Goal: Contribute content: Add original content to the website for others to see

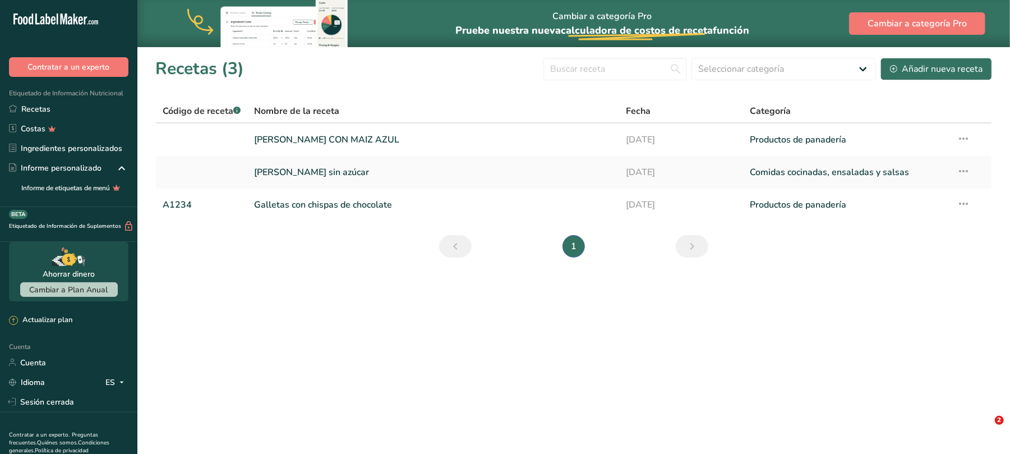
click at [353, 206] on link "Galletas con chispas de chocolate" at bounding box center [433, 205] width 358 height 24
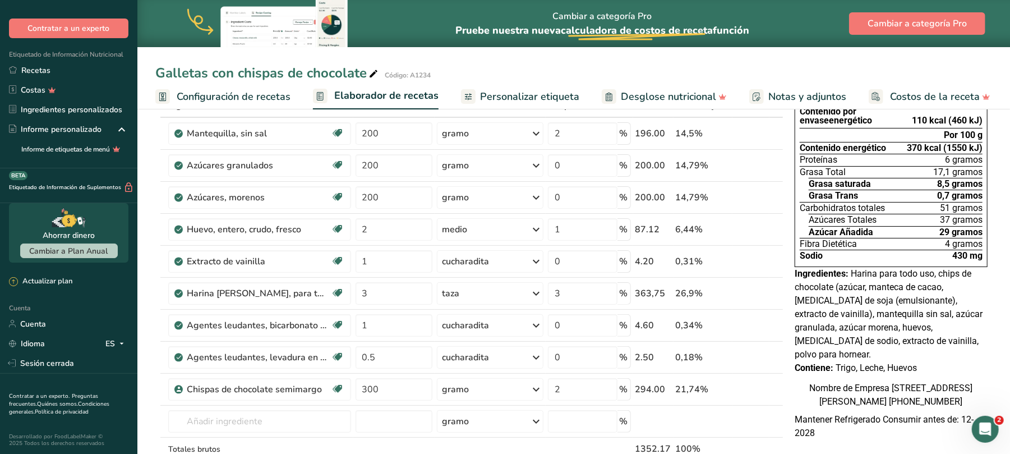
scroll to position [149, 0]
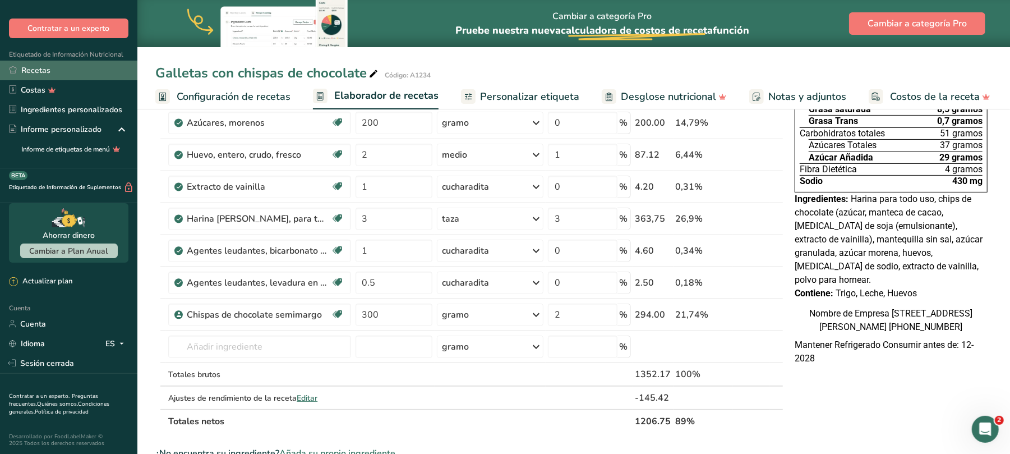
click at [22, 70] on font "Recetas" at bounding box center [35, 70] width 29 height 11
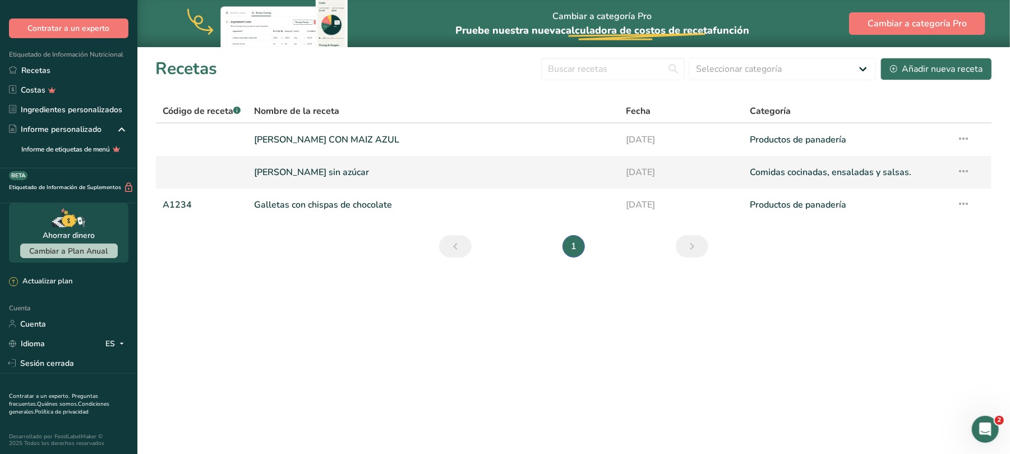
click at [965, 171] on icon at bounding box center [963, 171] width 13 height 20
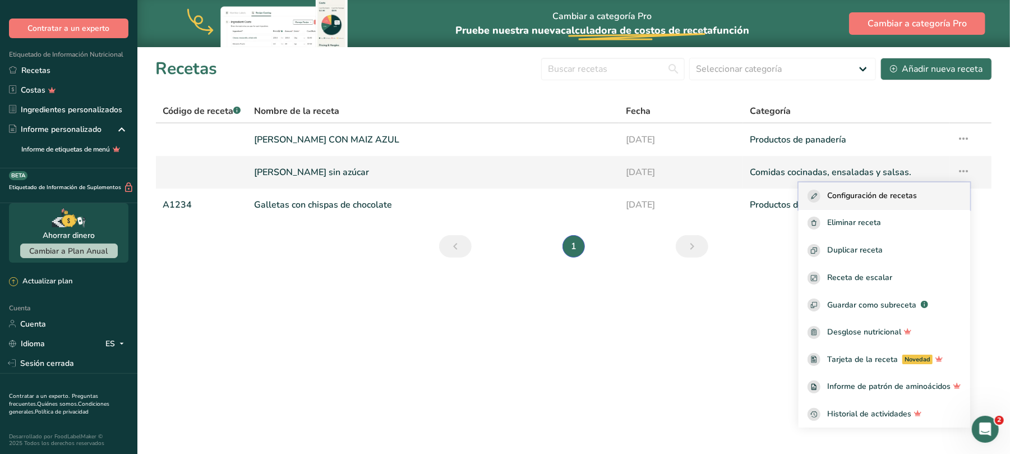
click at [885, 193] on font "Configuración de recetas" at bounding box center [872, 195] width 90 height 11
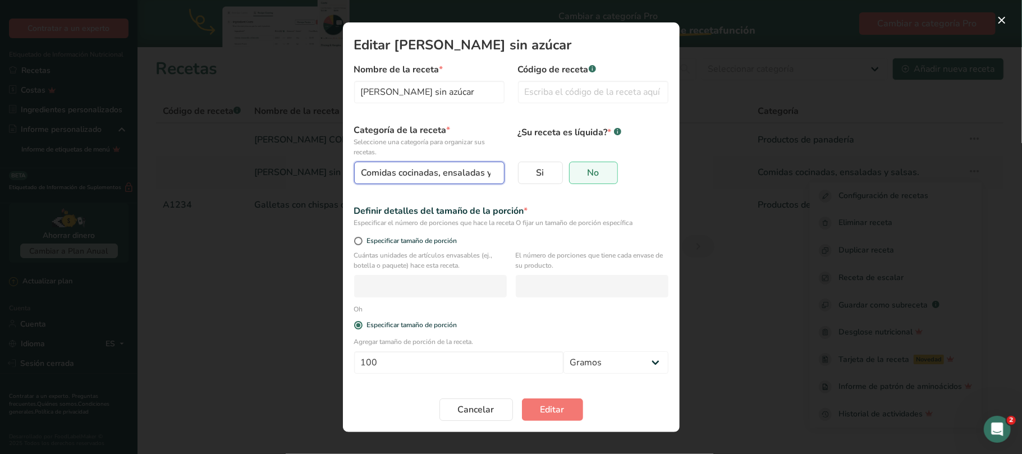
click at [496, 174] on button "Comidas cocinadas, ensaladas y salsas." at bounding box center [429, 173] width 150 height 22
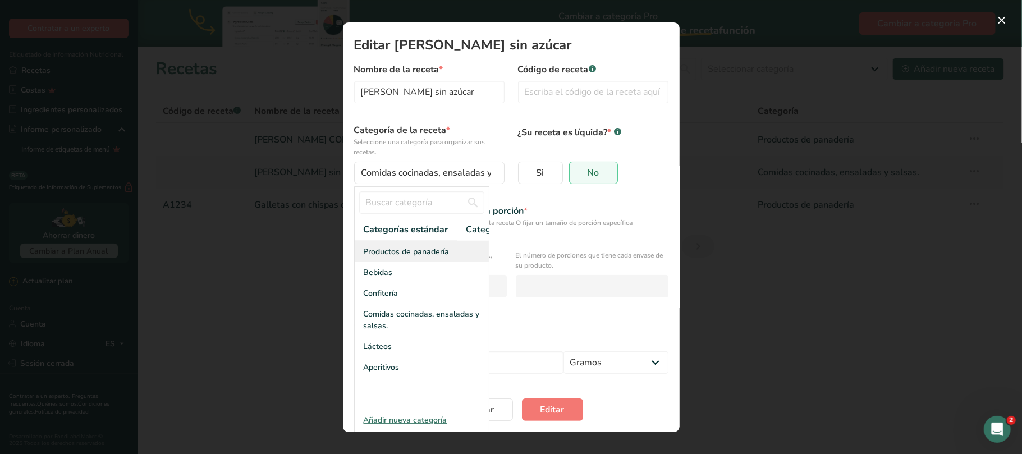
click at [420, 257] on font "Productos de panadería" at bounding box center [407, 251] width 86 height 11
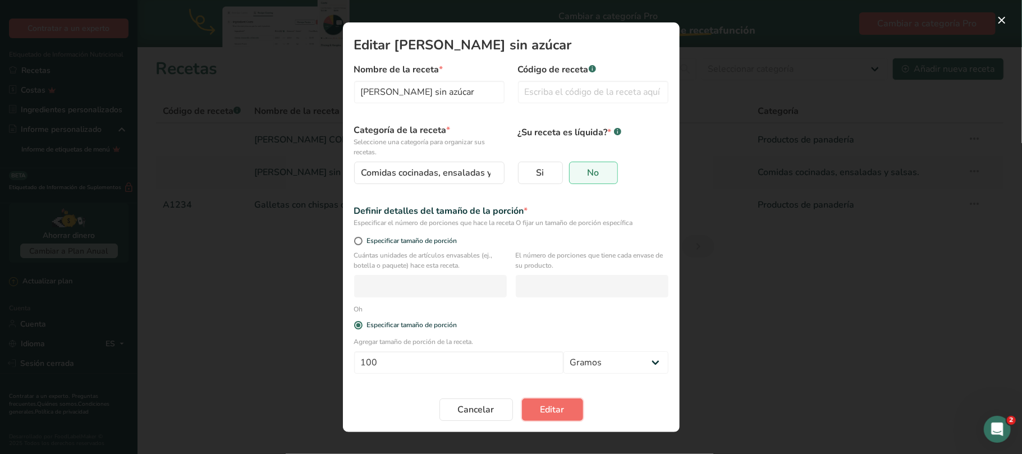
click at [560, 410] on font "Editar" at bounding box center [552, 409] width 24 height 12
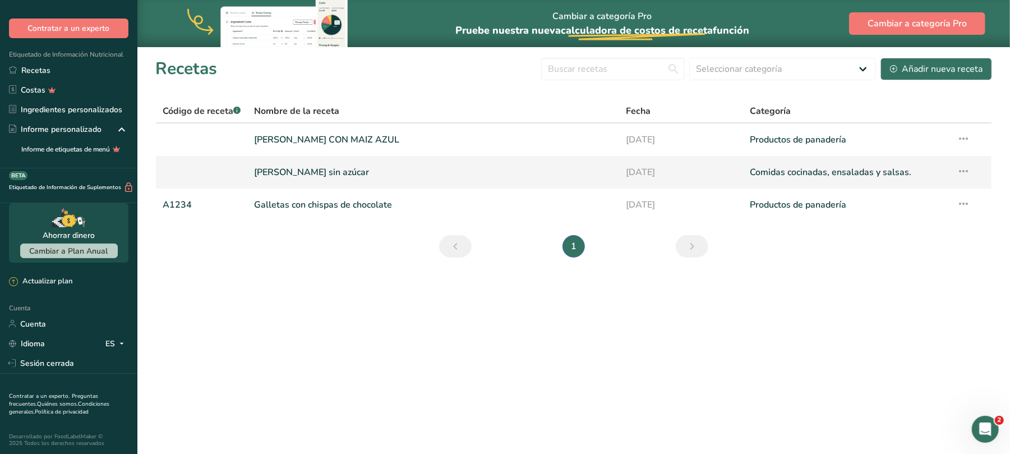
click at [964, 169] on icon at bounding box center [963, 171] width 13 height 20
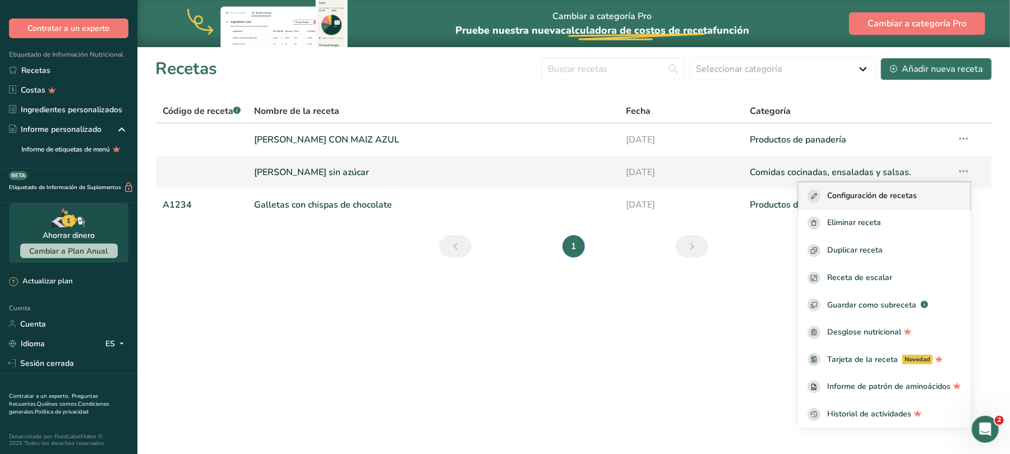
click at [863, 195] on font "Configuración de recetas" at bounding box center [872, 195] width 90 height 11
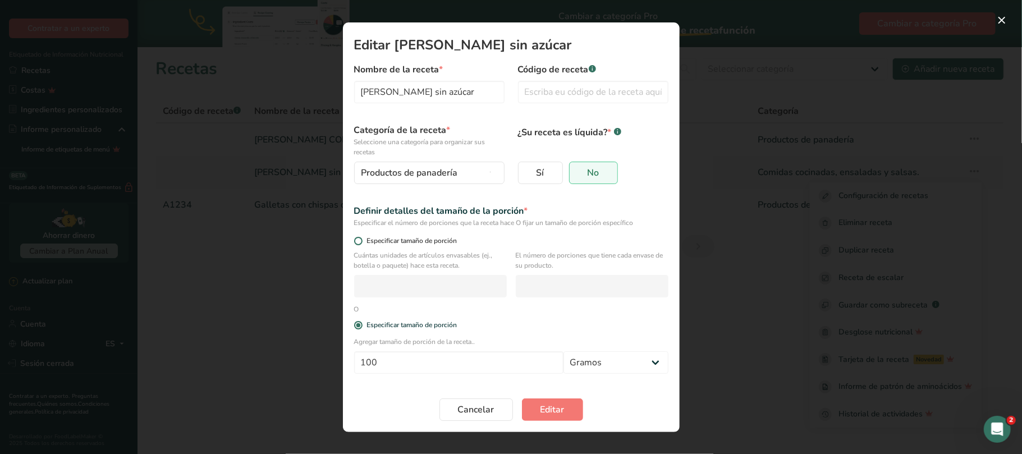
click at [357, 241] on span "Modalidad de edición de recetas" at bounding box center [358, 241] width 8 height 8
click at [357, 241] on input "Especificar tamaño de porción" at bounding box center [357, 240] width 7 height 7
radio input "true"
radio input "false"
click at [387, 285] on input "Modalidad de edición de recetas" at bounding box center [430, 286] width 153 height 22
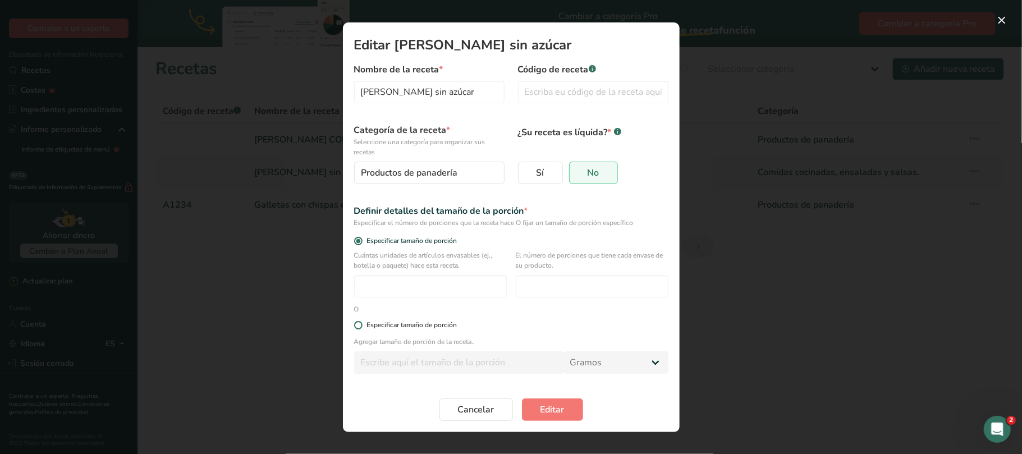
click at [358, 324] on span "Modalidad de edición de recetas" at bounding box center [358, 325] width 8 height 8
click at [358, 324] on input "Especificar tamaño de porción" at bounding box center [357, 324] width 7 height 7
radio input "true"
radio input "false"
click at [430, 362] on input "Modalidad de edición de recetas" at bounding box center [458, 362] width 209 height 22
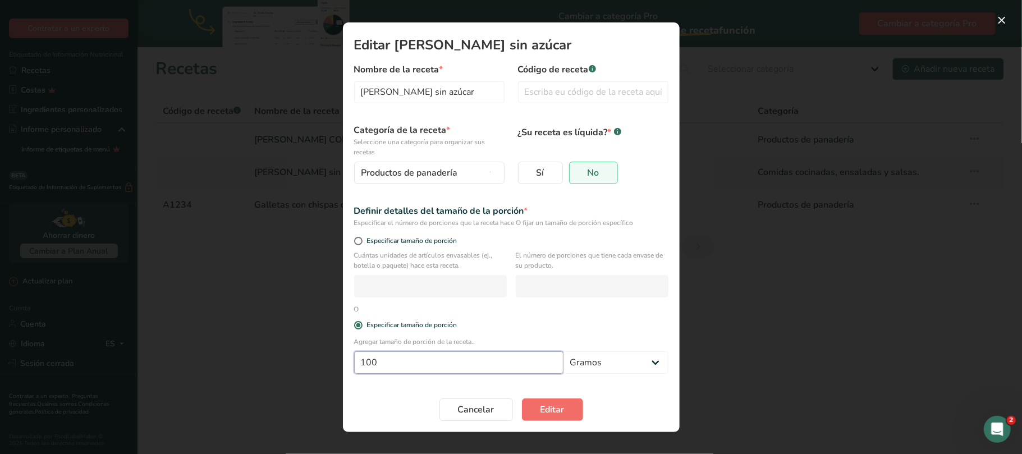
type input "100"
click at [563, 418] on button "Editar" at bounding box center [552, 409] width 61 height 22
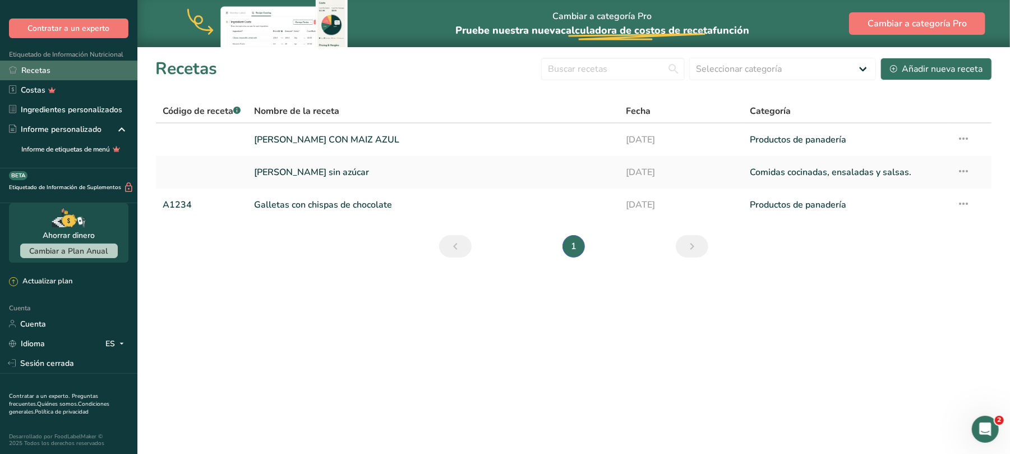
click at [36, 72] on font "Recetas" at bounding box center [35, 70] width 29 height 11
click at [38, 66] on font "Recetas" at bounding box center [35, 70] width 29 height 11
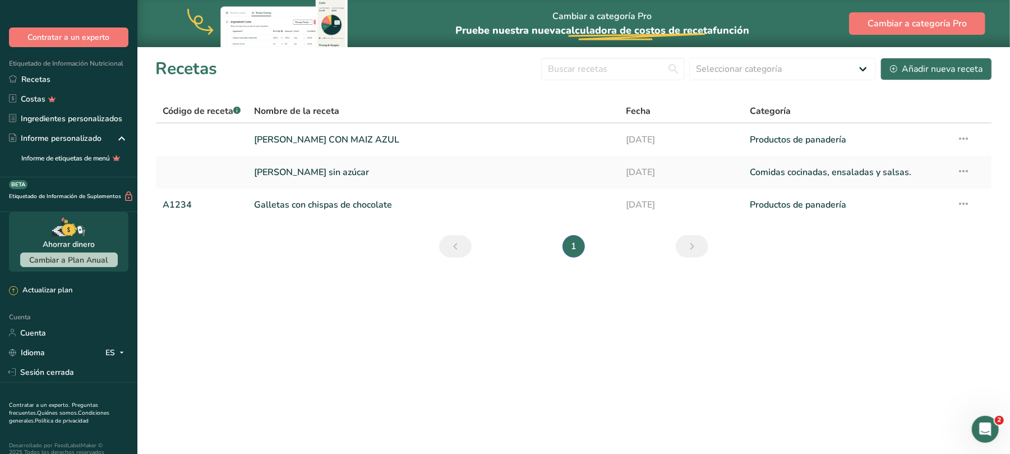
scroll to position [39, 0]
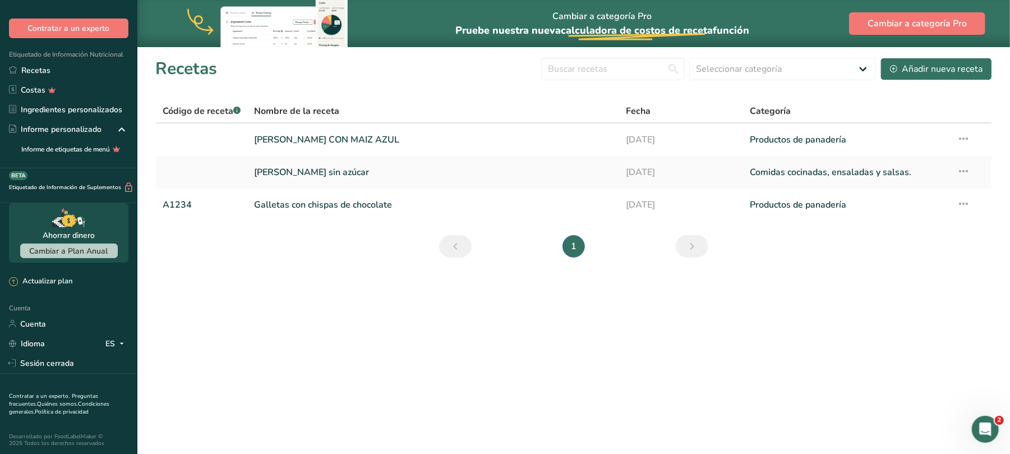
click at [265, 351] on main "Cambiar a categoría Pro Pruebe nuestra nueva calculadora de costos de receta .a…" at bounding box center [505, 227] width 1010 height 454
click at [946, 68] on font "Añadir nueva receta" at bounding box center [942, 69] width 81 height 12
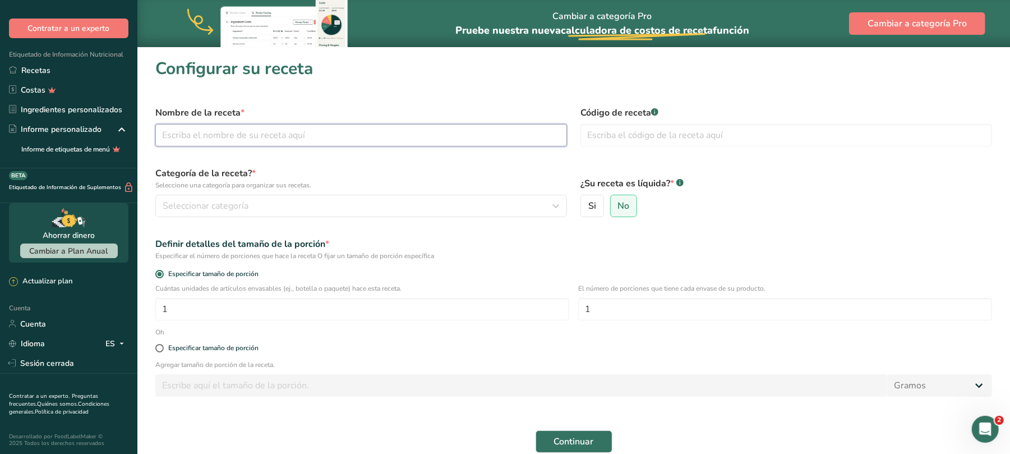
click at [353, 131] on input "text" at bounding box center [361, 135] width 412 height 22
click at [319, 135] on input "text" at bounding box center [361, 135] width 412 height 22
type input "GALLETAS [PERSON_NAME] VEGANAS"
type input "1"
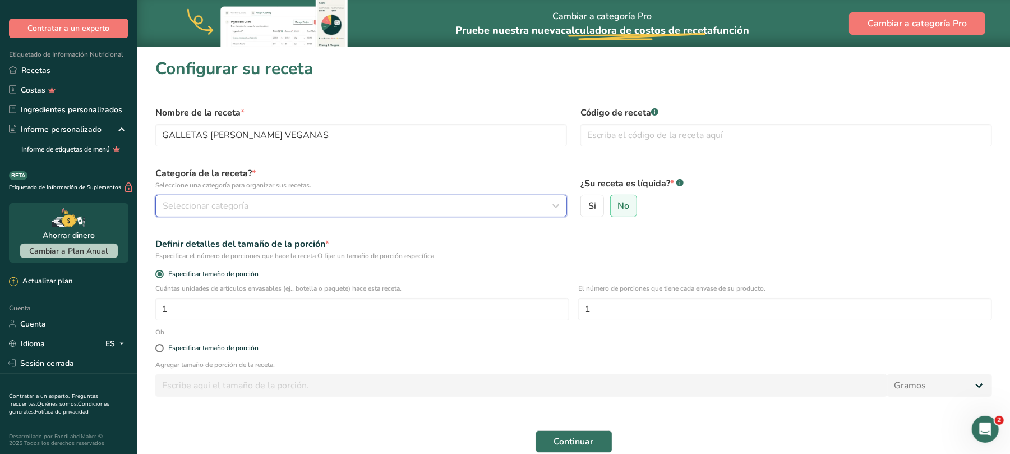
click at [195, 200] on font "Seleccionar categoría" at bounding box center [206, 206] width 86 height 12
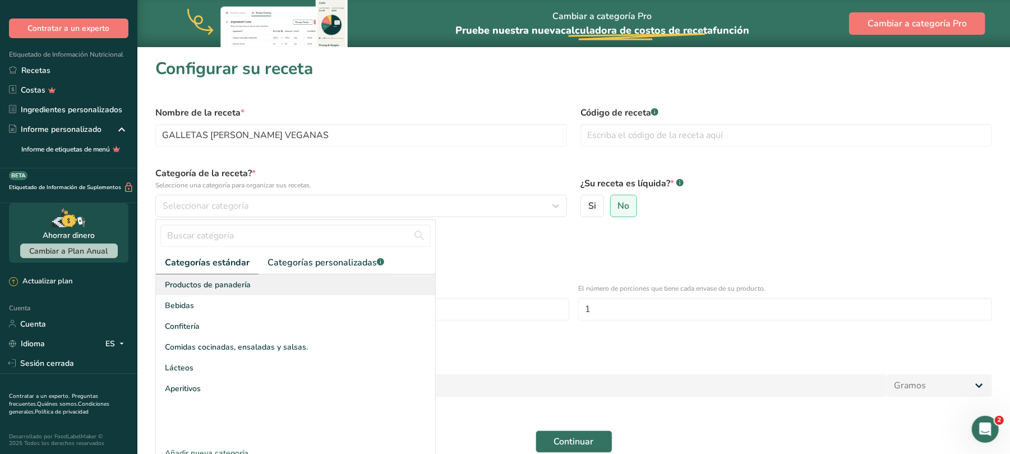
click at [246, 279] on font "Productos de panadería" at bounding box center [208, 284] width 86 height 11
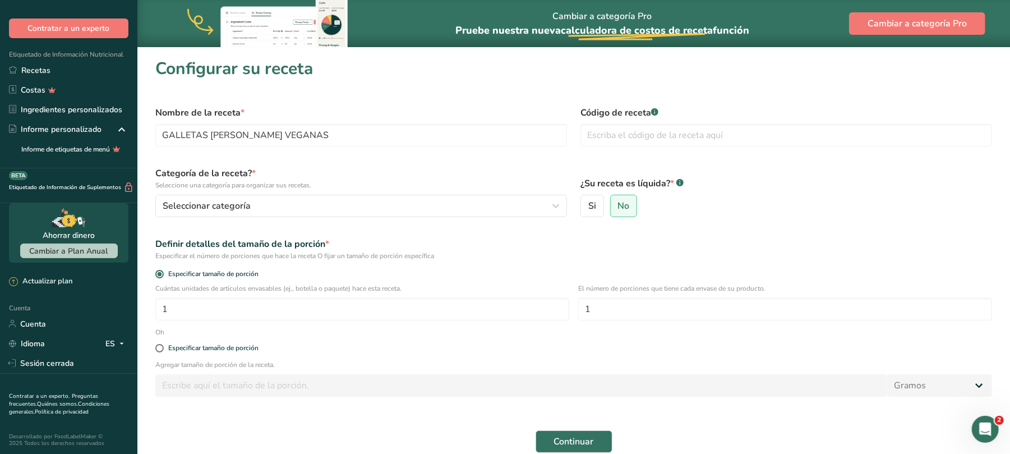
scroll to position [76, 0]
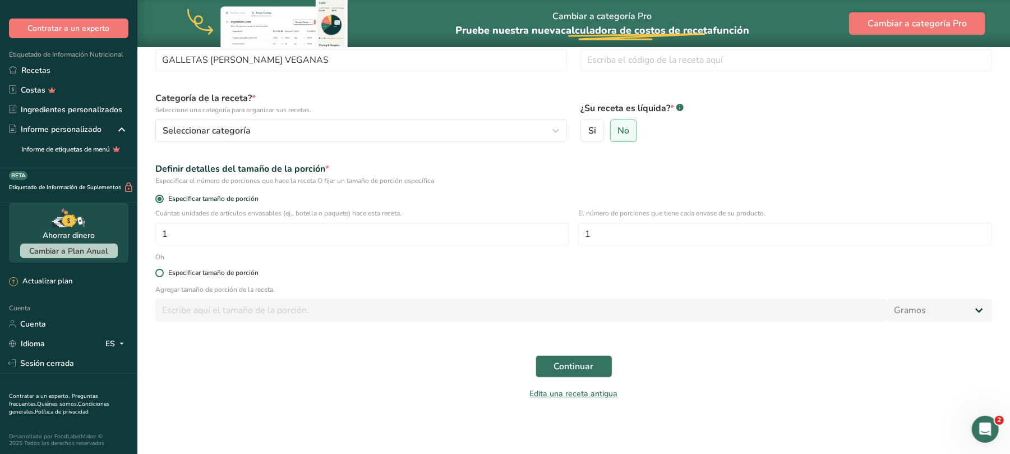
click at [160, 270] on span at bounding box center [159, 273] width 8 height 8
click at [160, 270] on input "Especificar tamaño de porción" at bounding box center [158, 272] width 7 height 7
radio input "true"
radio input "false"
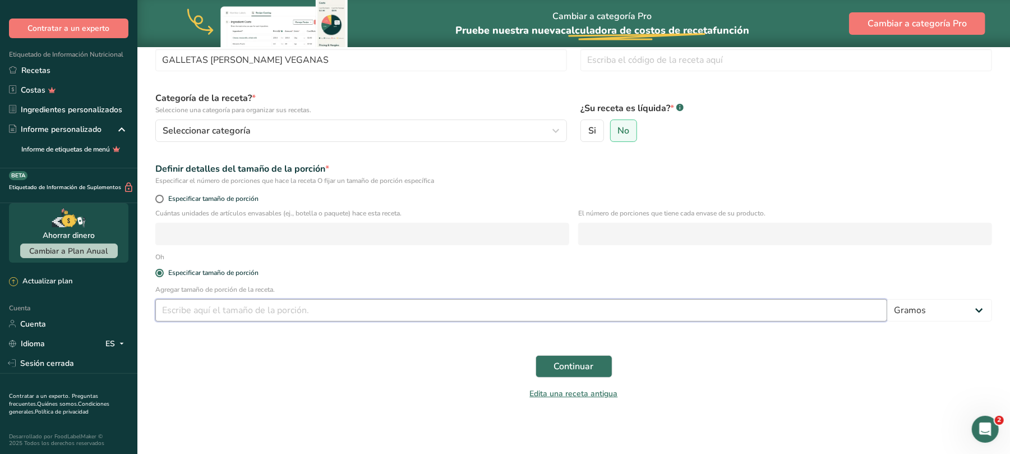
click at [270, 310] on input "number" at bounding box center [521, 310] width 732 height 22
type input "100"
click at [593, 373] on button "Continuar" at bounding box center [574, 366] width 77 height 22
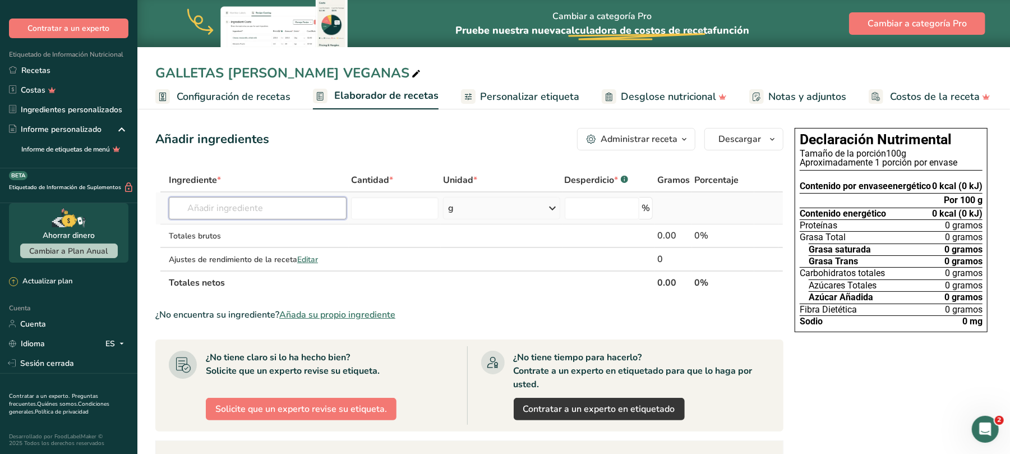
click at [201, 206] on input "text" at bounding box center [258, 208] width 178 height 22
click at [992, 426] on icon "Abrir Intercom Messenger" at bounding box center [985, 429] width 19 height 19
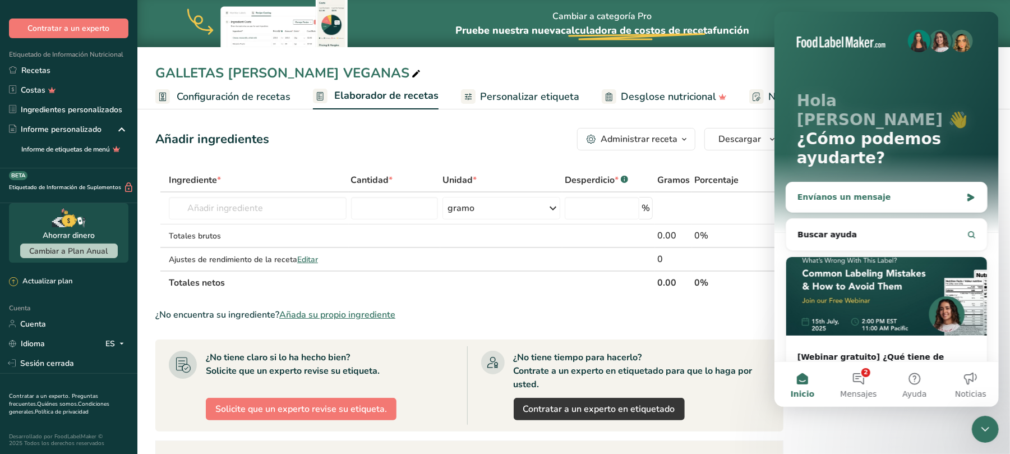
click at [873, 191] on div "Envíanos un mensaje" at bounding box center [879, 197] width 164 height 12
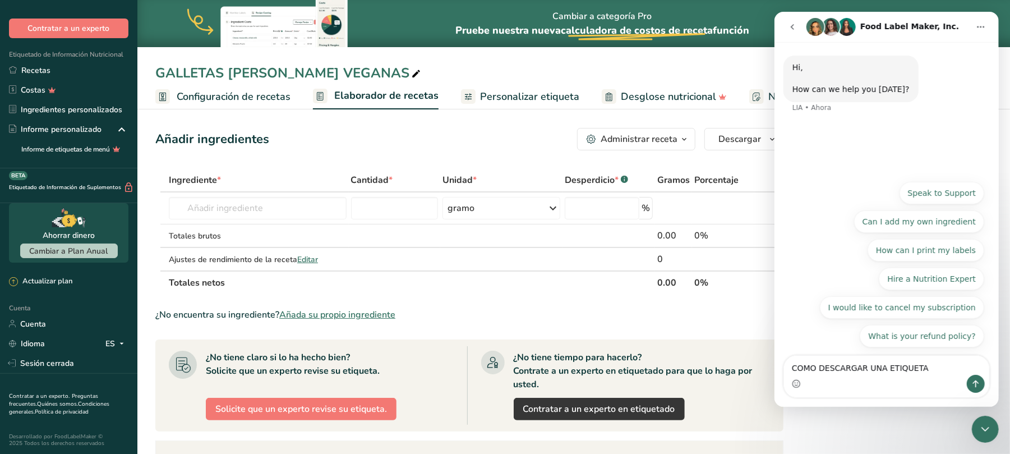
type textarea "COMO DESCARGAR UNA ETIQUETA?"
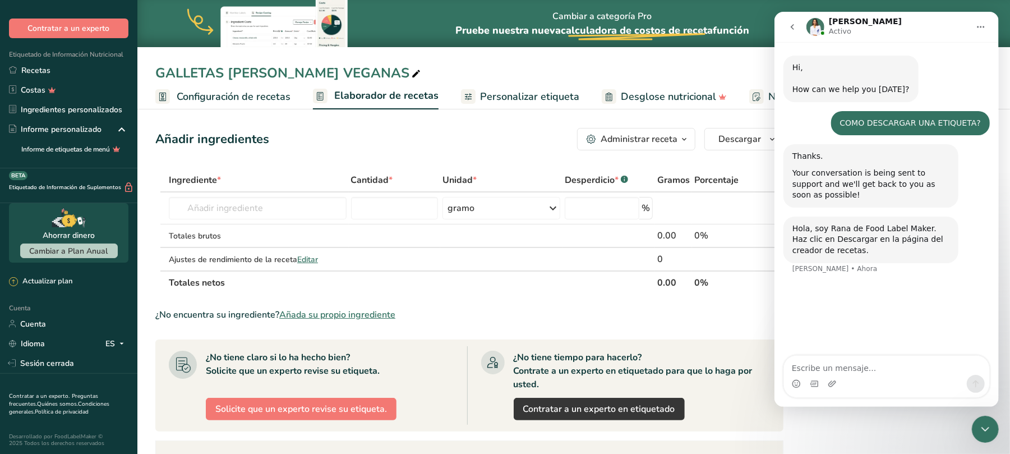
drag, startPoint x: 922, startPoint y: 31, endPoint x: 916, endPoint y: 62, distance: 31.5
click at [914, 77] on div "[PERSON_NAME] Hi, ​ How can we help you [DATE]? LIA • Hace 7m COMO DESCARGAR UN…" at bounding box center [886, 209] width 224 height 395
click at [815, 26] on img "Intercom Messenger" at bounding box center [815, 27] width 18 height 18
click at [794, 27] on icon "go back" at bounding box center [792, 26] width 9 height 9
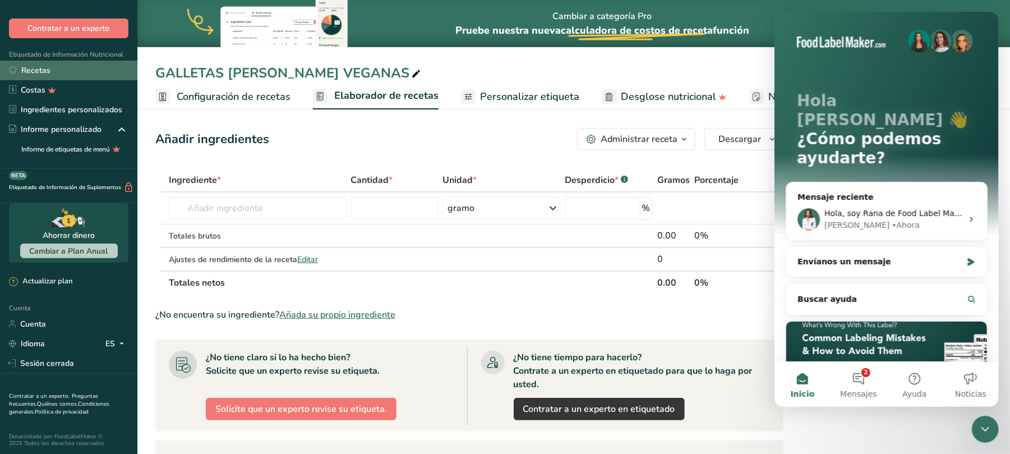
click at [48, 70] on font "Recetas" at bounding box center [35, 70] width 29 height 11
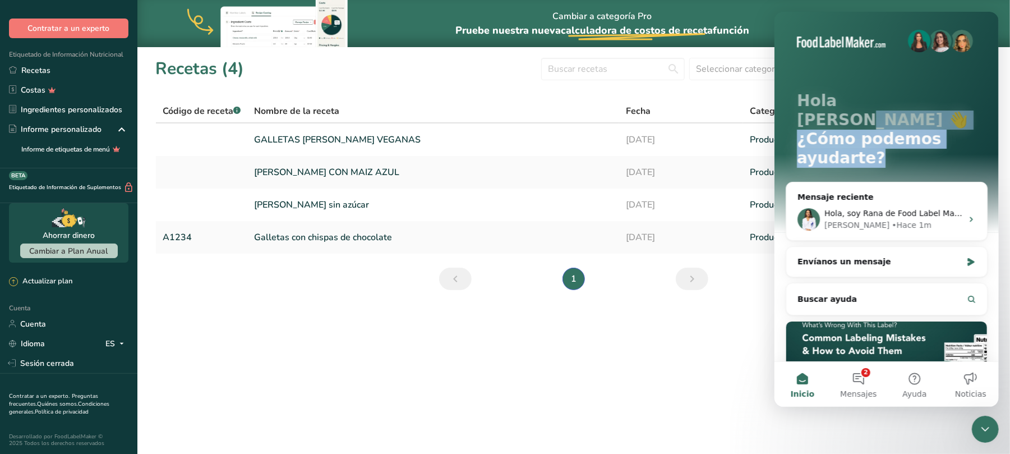
drag, startPoint x: 978, startPoint y: 109, endPoint x: 1020, endPoint y: 158, distance: 64.1
click html "[PERSON_NAME] 👋 ¿Cómo podemos ayudarte? Mensaje reciente Hola, soy Rana de Food…"
click at [799, 381] on button "Inicio" at bounding box center [802, 384] width 56 height 45
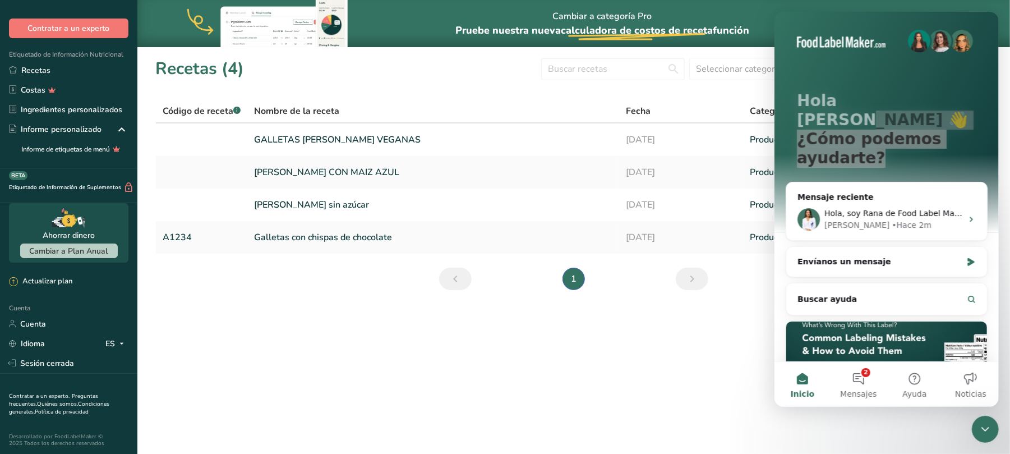
drag, startPoint x: 1329, startPoint y: 616, endPoint x: 981, endPoint y: 431, distance: 394.5
click at [981, 431] on icon "Cerrar Intercom Messenger" at bounding box center [984, 428] width 13 height 13
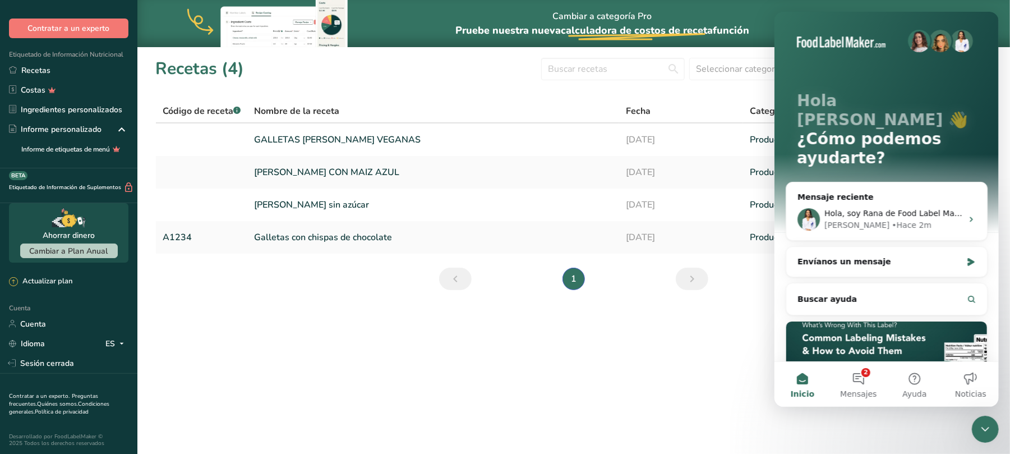
click at [981, 431] on icon "Cerrar Intercom Messenger" at bounding box center [984, 428] width 13 height 13
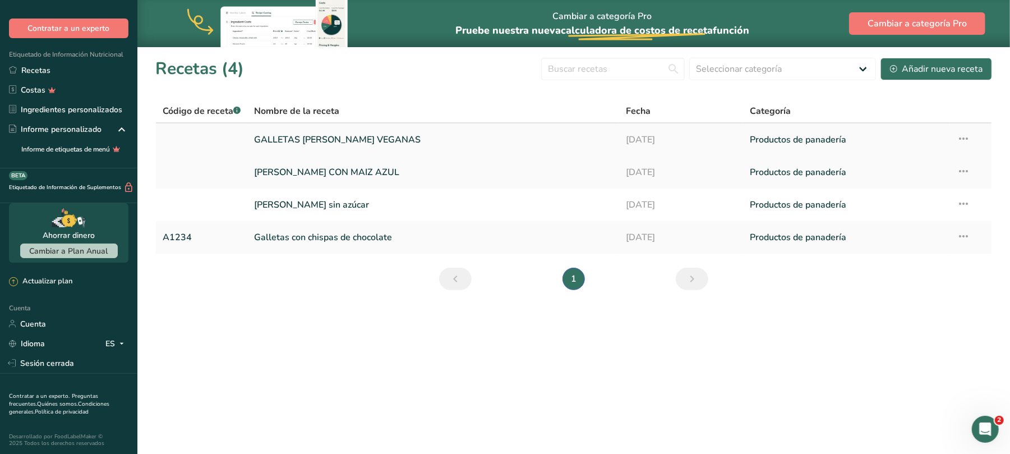
click at [327, 136] on font "GALLETAS [PERSON_NAME] VEGANAS" at bounding box center [337, 140] width 167 height 12
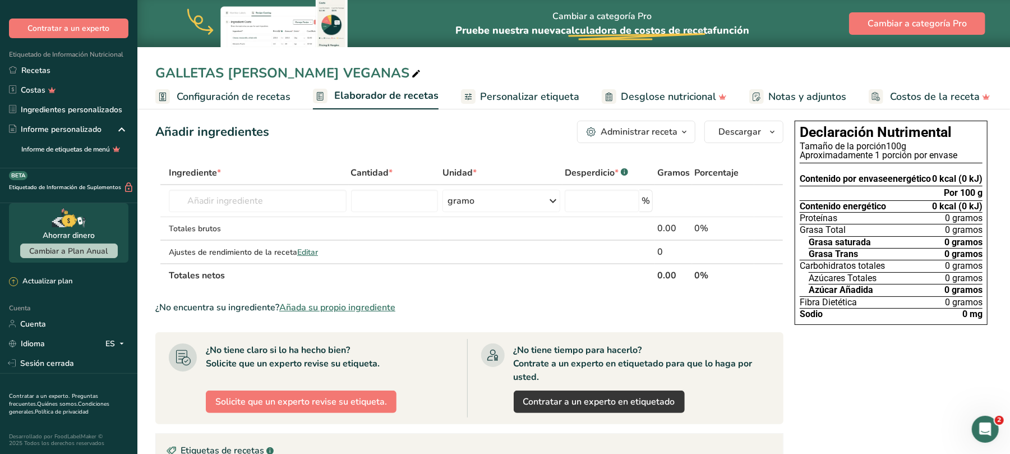
scroll to position [5, 0]
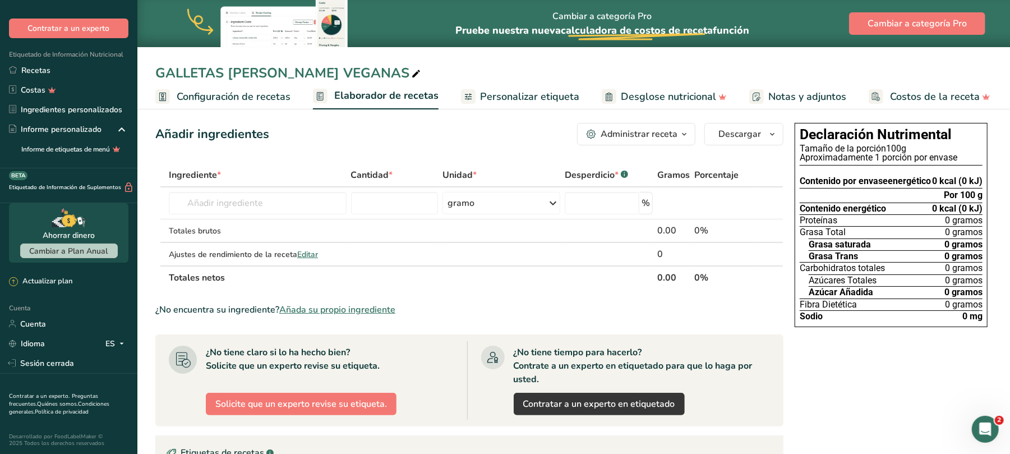
click at [849, 186] on div "Contenido por envase energético" at bounding box center [865, 177] width 131 height 19
click at [401, 99] on font "Elaborador de recetas" at bounding box center [386, 95] width 104 height 13
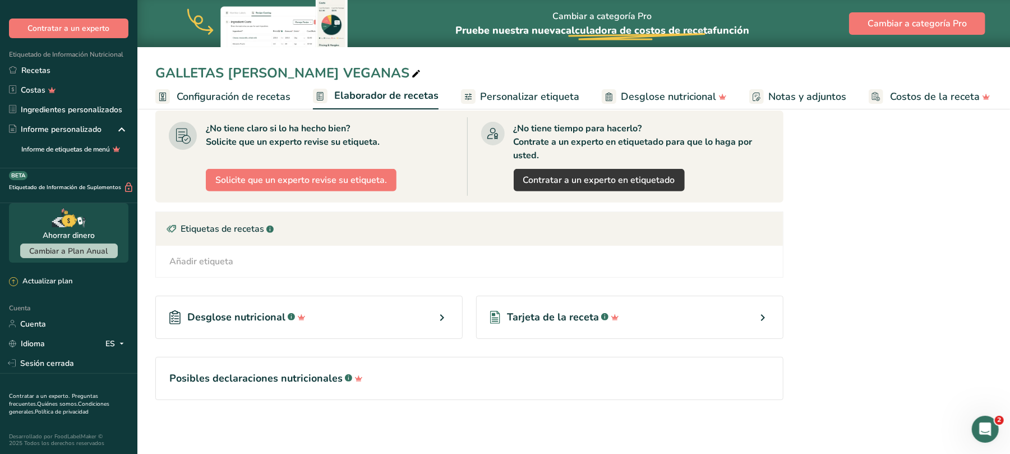
click at [411, 72] on icon at bounding box center [416, 74] width 10 height 16
type input "GALLETAS [PERSON_NAME] VEGANAS SIN AZÚCAR"
click at [319, 261] on div "Añadir etiqueta Etiquetas estándar Etiquetas personalizadas Fuente de antioxida…" at bounding box center [469, 261] width 609 height 13
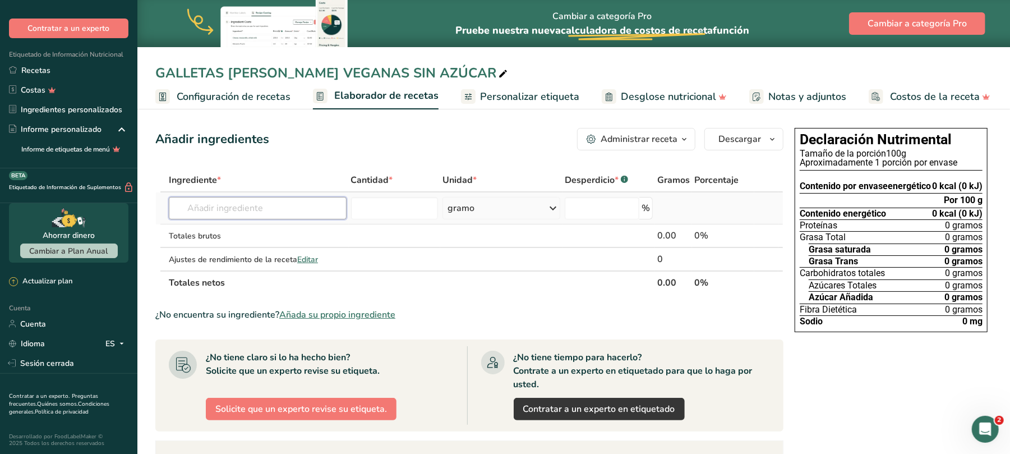
click at [233, 209] on input "text" at bounding box center [258, 208] width 178 height 22
type input "HARINA [PERSON_NAME]"
click at [245, 251] on font "Ver todos los resultados" at bounding box center [222, 249] width 88 height 11
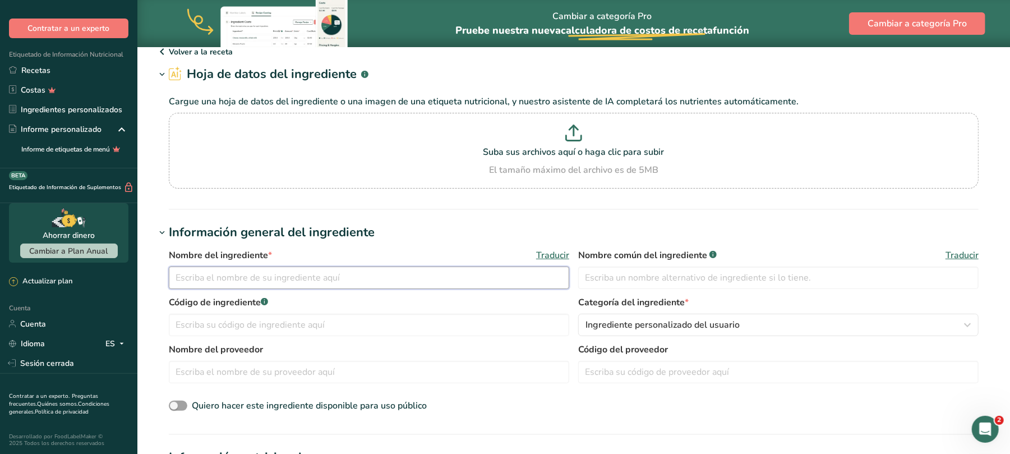
click at [280, 266] on input "text" at bounding box center [369, 277] width 401 height 22
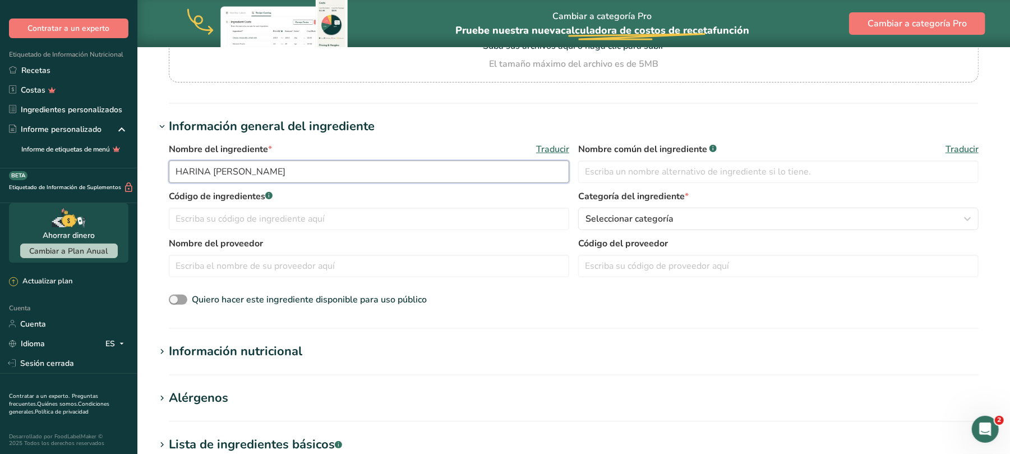
type input "HARINA [PERSON_NAME]"
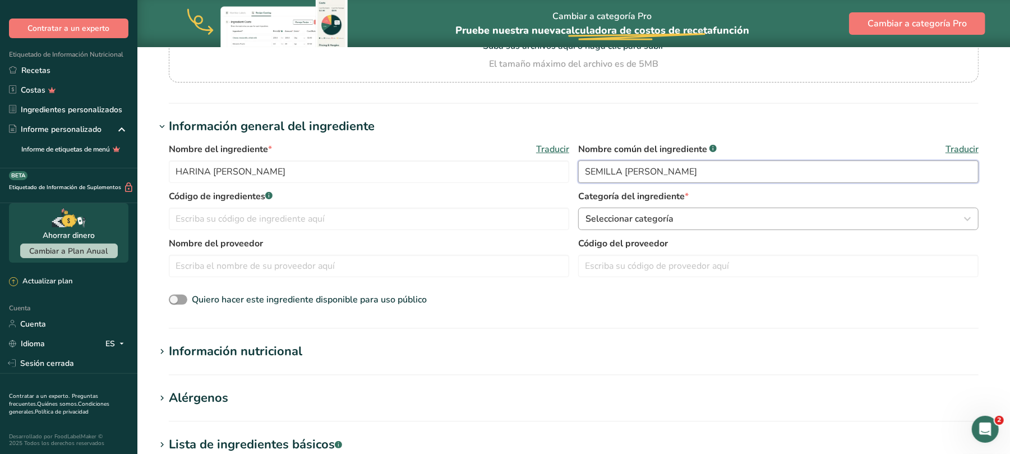
type input "SEMILLA [PERSON_NAME]"
click at [965, 222] on icon "button" at bounding box center [967, 219] width 13 height 20
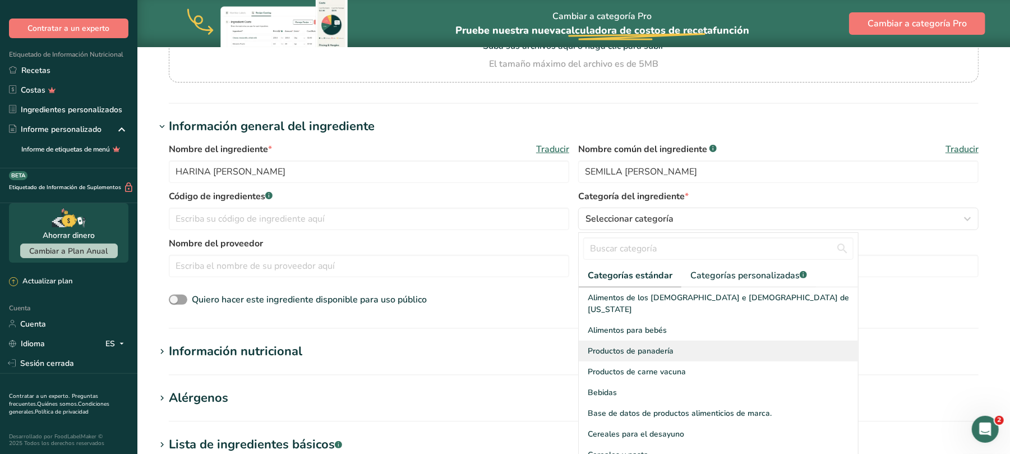
click at [656, 346] on font "Productos de panadería" at bounding box center [631, 351] width 86 height 11
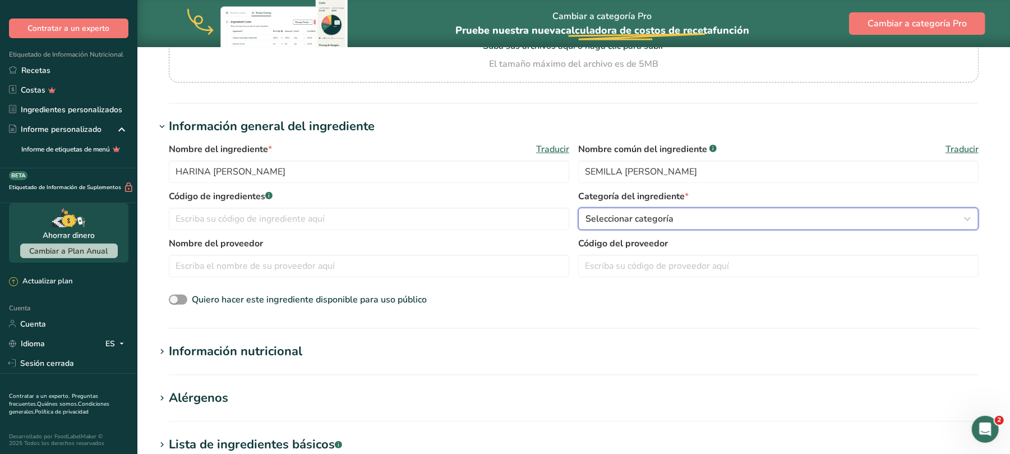
click at [970, 217] on icon "button" at bounding box center [967, 219] width 13 height 20
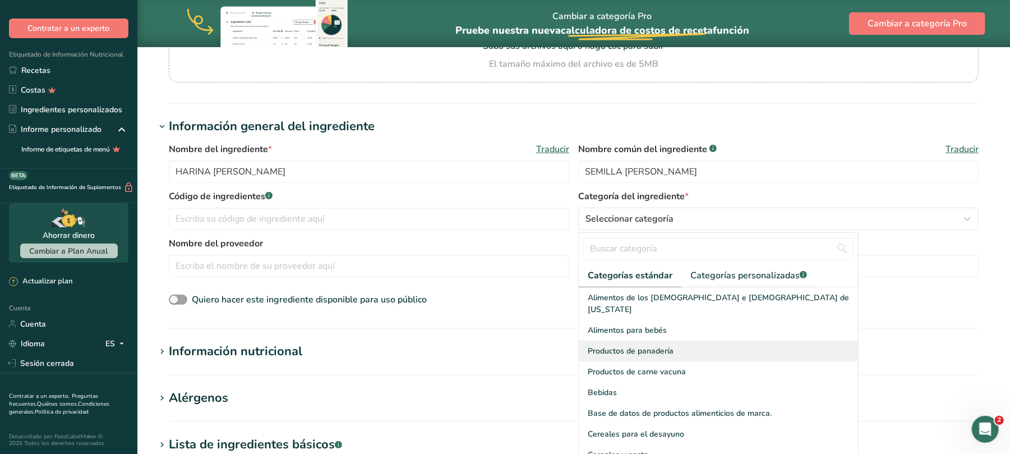
click at [620, 346] on font "Productos de panadería" at bounding box center [631, 351] width 86 height 11
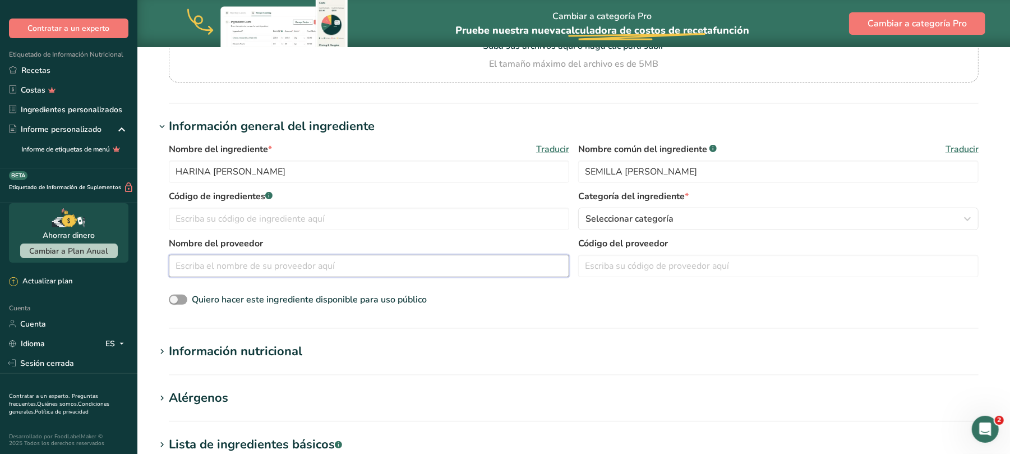
click at [315, 265] on input "text" at bounding box center [369, 266] width 401 height 22
type input "ARTESANAL [GEOGRAPHIC_DATA][PERSON_NAME]"
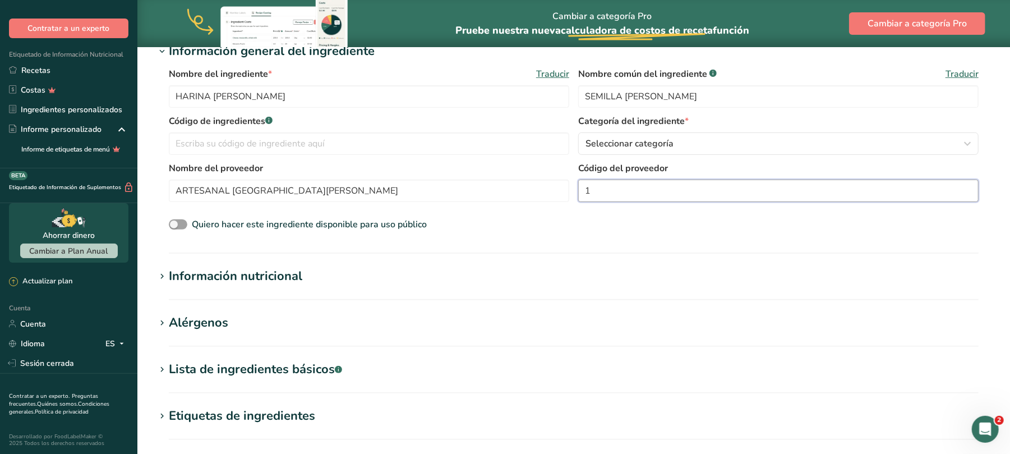
type input "1"
click at [249, 278] on font "Información nutricional" at bounding box center [236, 276] width 134 height 17
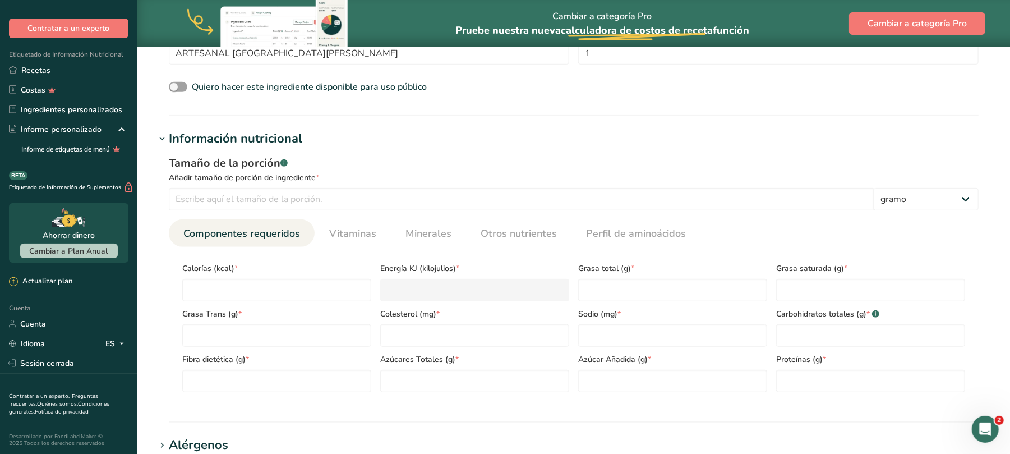
scroll to position [374, 0]
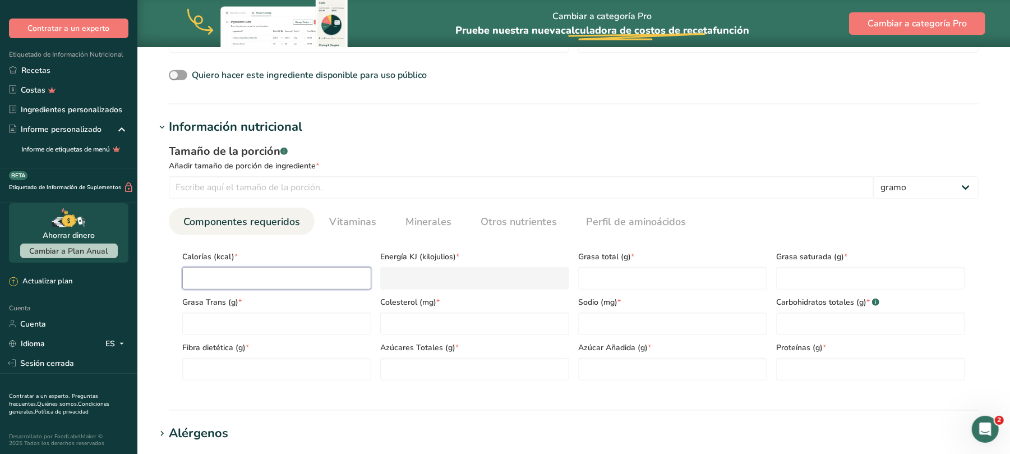
click at [251, 272] on input "number" at bounding box center [276, 278] width 189 height 22
type input "4"
type KJ "16.7"
type input "43"
type KJ "179.9"
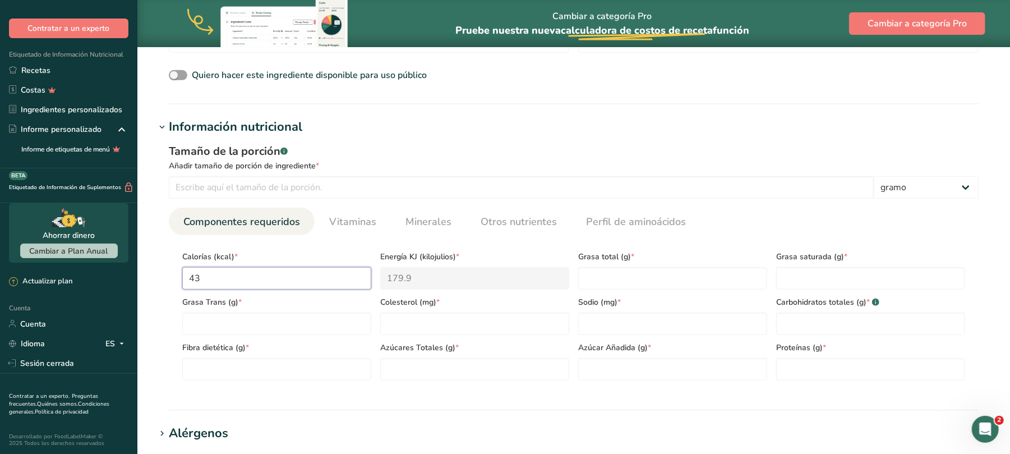
type input "439"
type KJ "1836.8"
type input "439.9"
type KJ "1840.5"
type input "439.9"
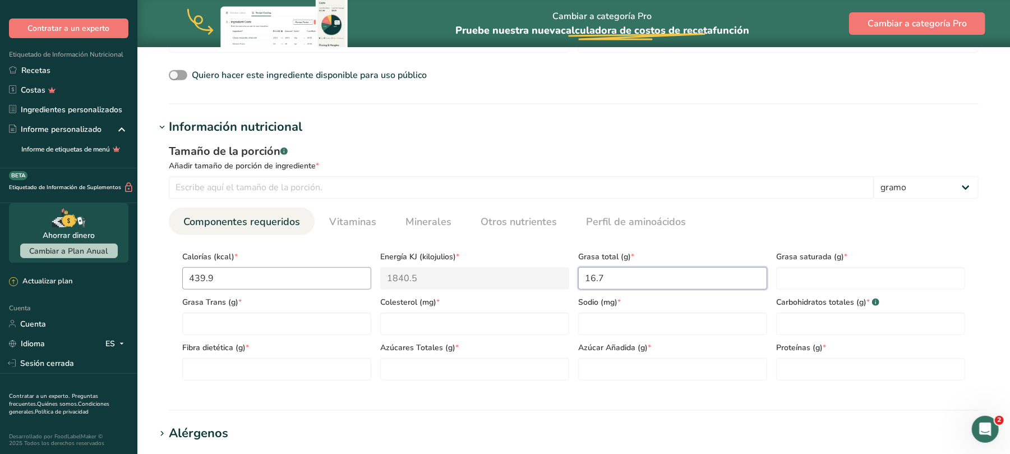
type Fat "16.7"
type Fat "0"
type input "0"
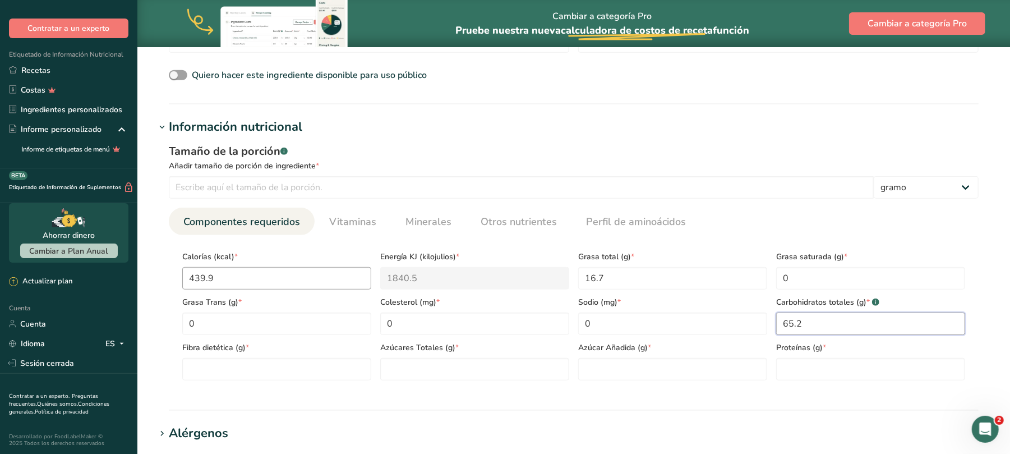
type Carbohydrates "65.2"
type Fiber "6.7"
type Sugars "0"
type input "14.7"
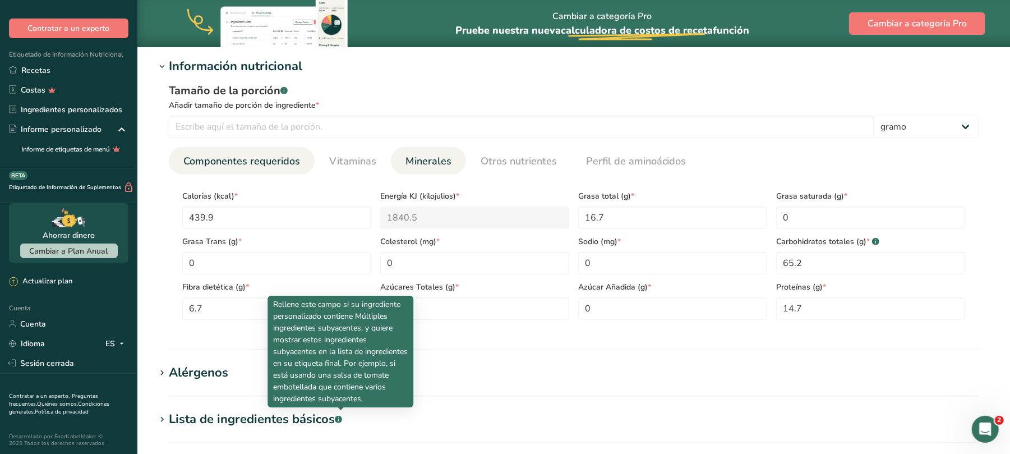
scroll to position [402, 0]
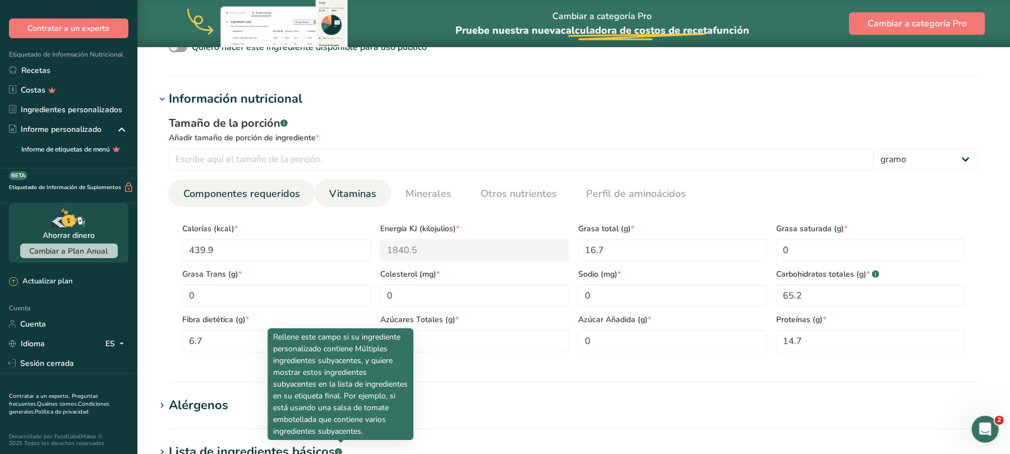
click at [365, 193] on font "Vitaminas" at bounding box center [352, 193] width 47 height 13
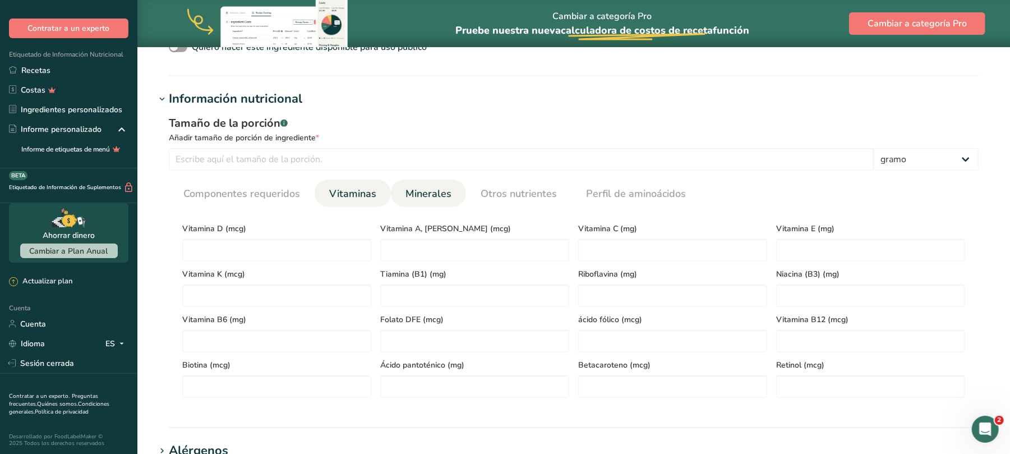
click at [429, 182] on link "Minerales" at bounding box center [428, 194] width 55 height 29
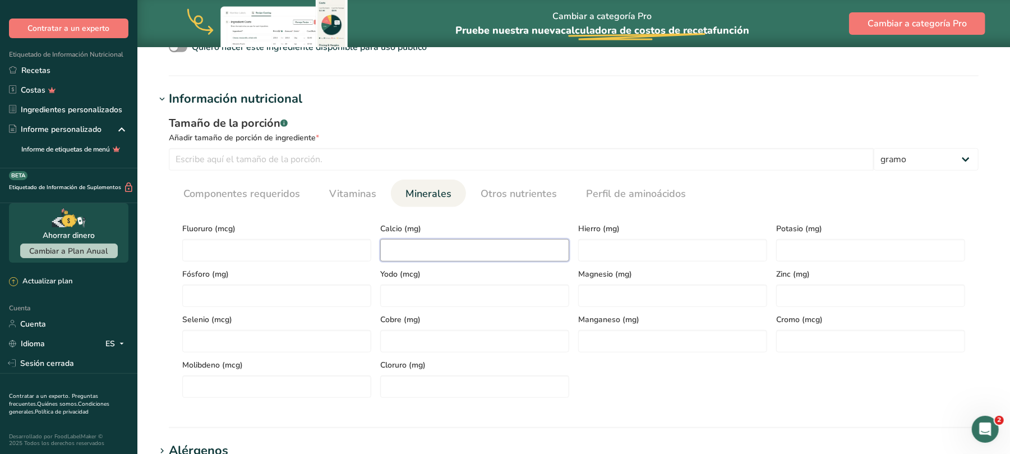
click at [454, 258] on input "number" at bounding box center [474, 250] width 189 height 22
type input "158"
click at [617, 252] on input "number" at bounding box center [672, 250] width 189 height 22
type input "7.6"
click at [279, 297] on input "number" at bounding box center [276, 295] width 189 height 22
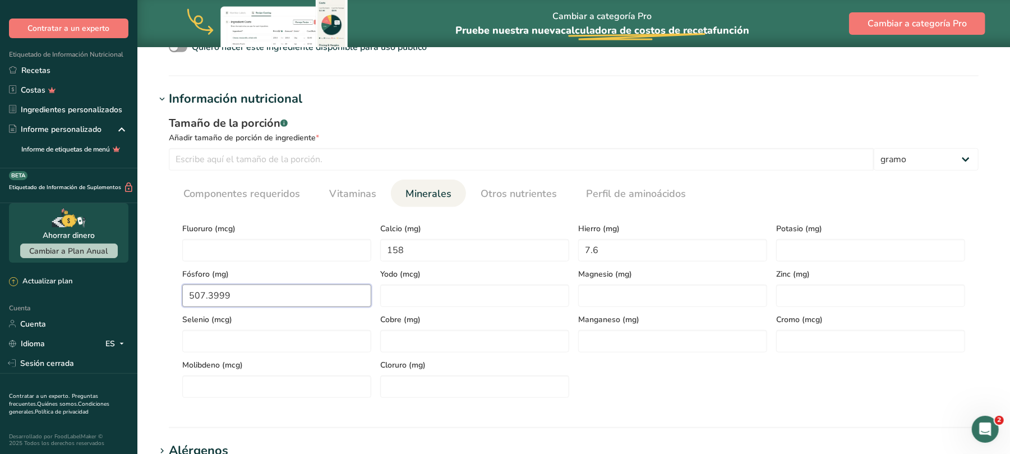
scroll to position [701, 0]
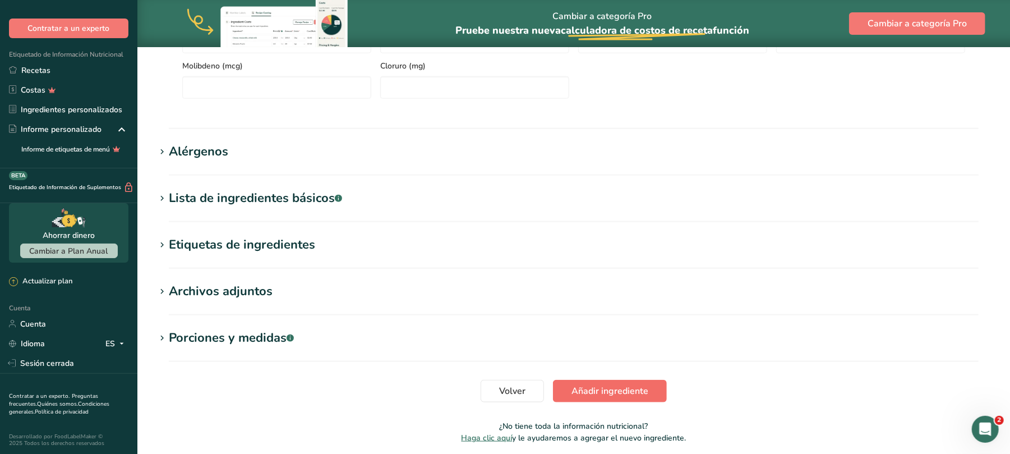
type input "507.3999"
click at [583, 388] on font "Añadir ingrediente" at bounding box center [610, 391] width 77 height 12
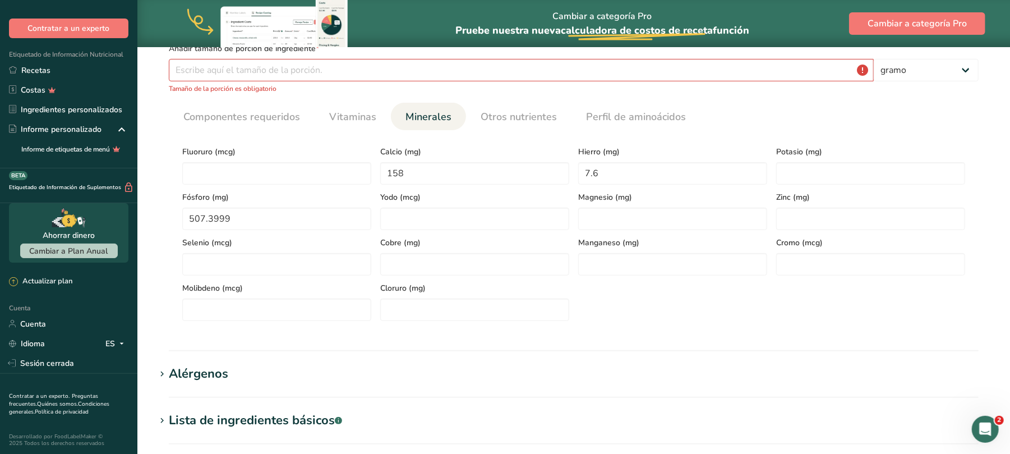
scroll to position [126, 0]
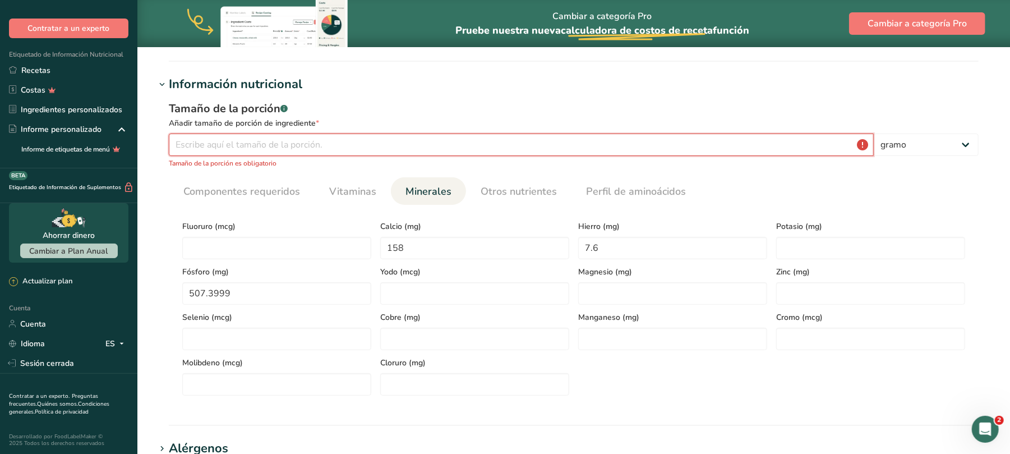
click at [289, 147] on input "number" at bounding box center [521, 145] width 705 height 22
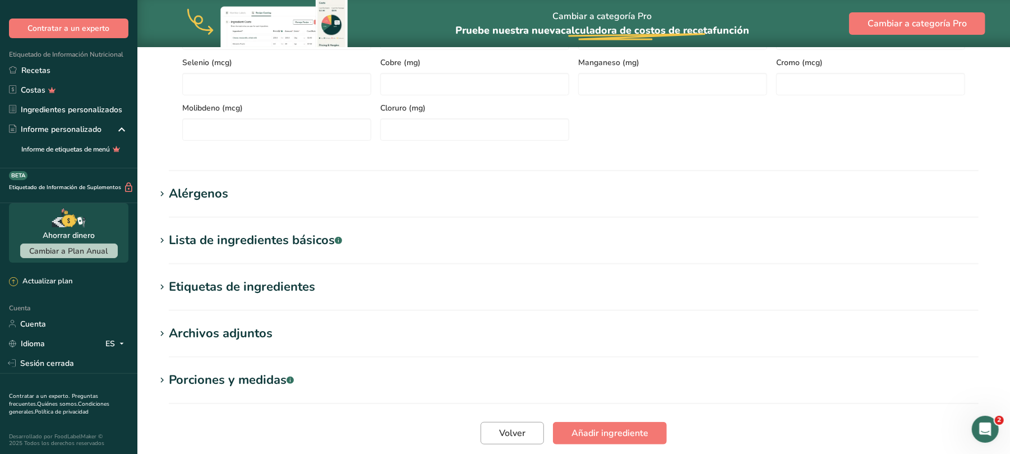
scroll to position [454, 0]
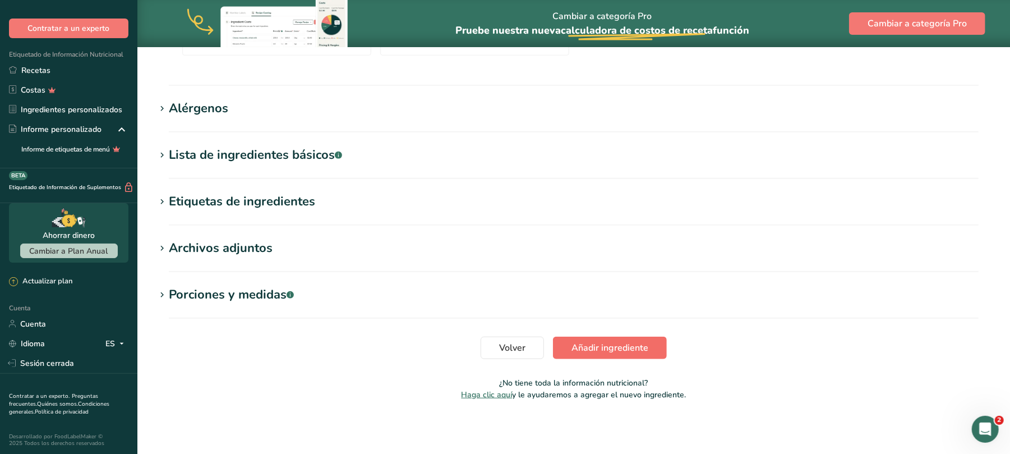
type input "100"
click at [627, 348] on font "Añadir ingrediente" at bounding box center [610, 348] width 77 height 12
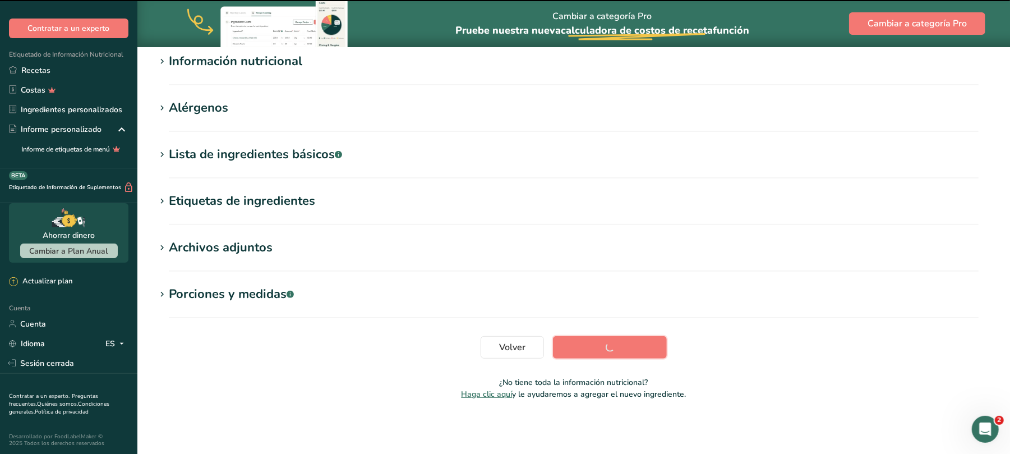
scroll to position [149, 0]
